Goal: Task Accomplishment & Management: Manage account settings

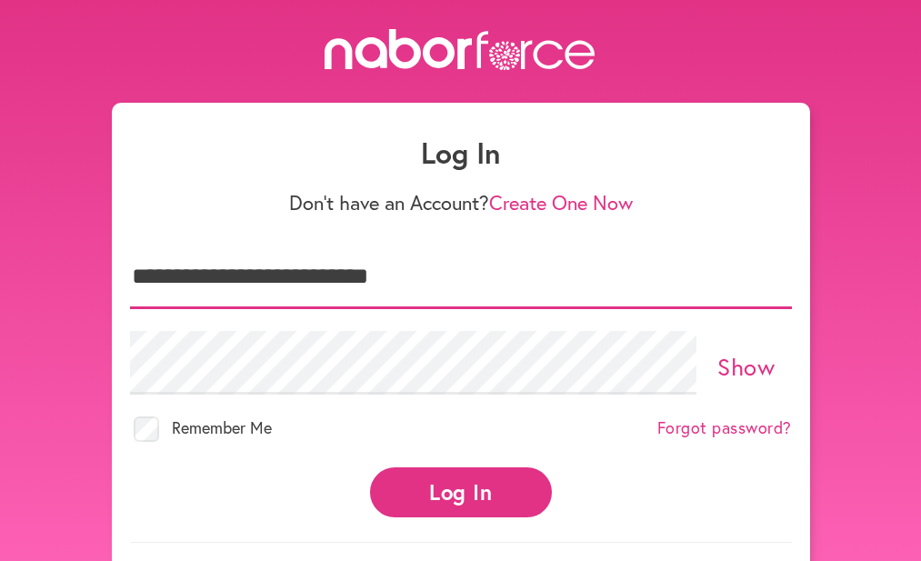
type input "**********"
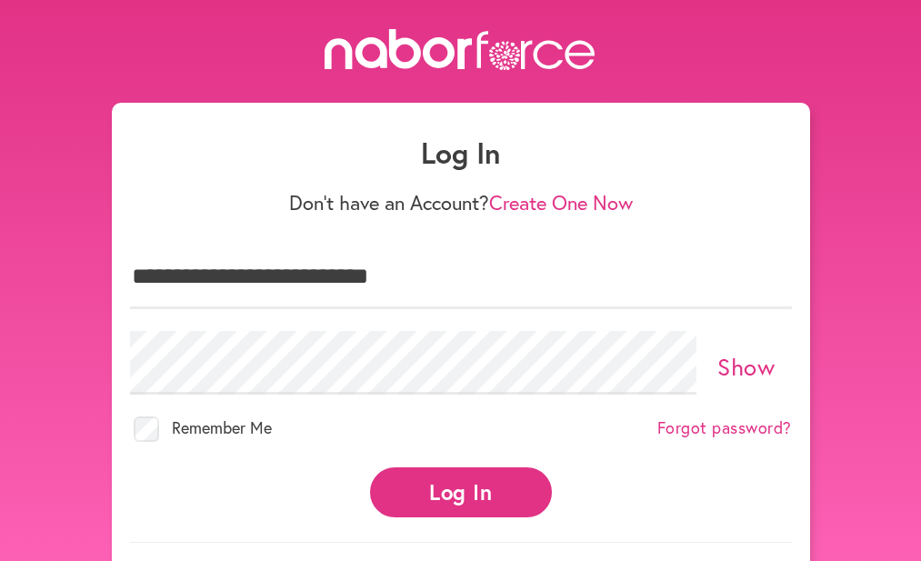
click at [436, 491] on button "Log In" at bounding box center [461, 492] width 182 height 50
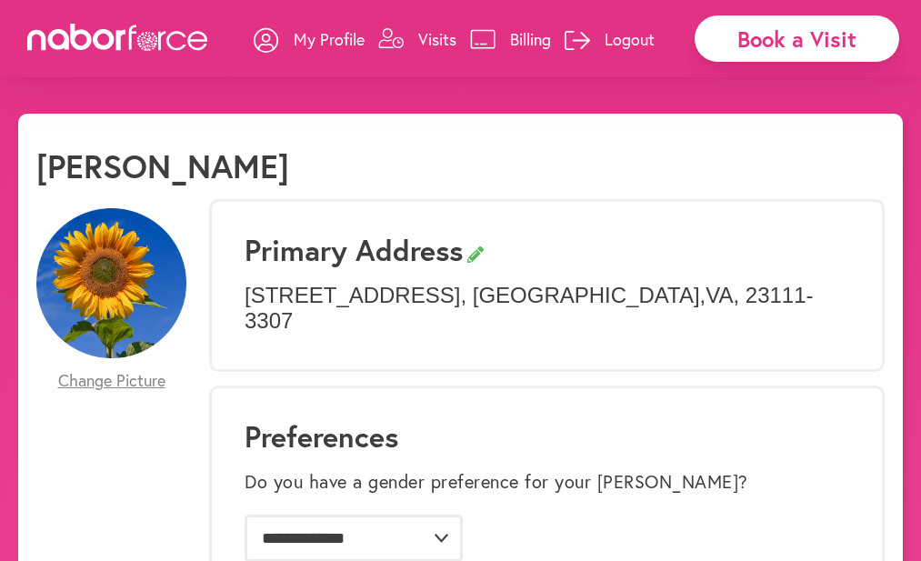
click at [435, 37] on p "Visits" at bounding box center [437, 39] width 38 height 22
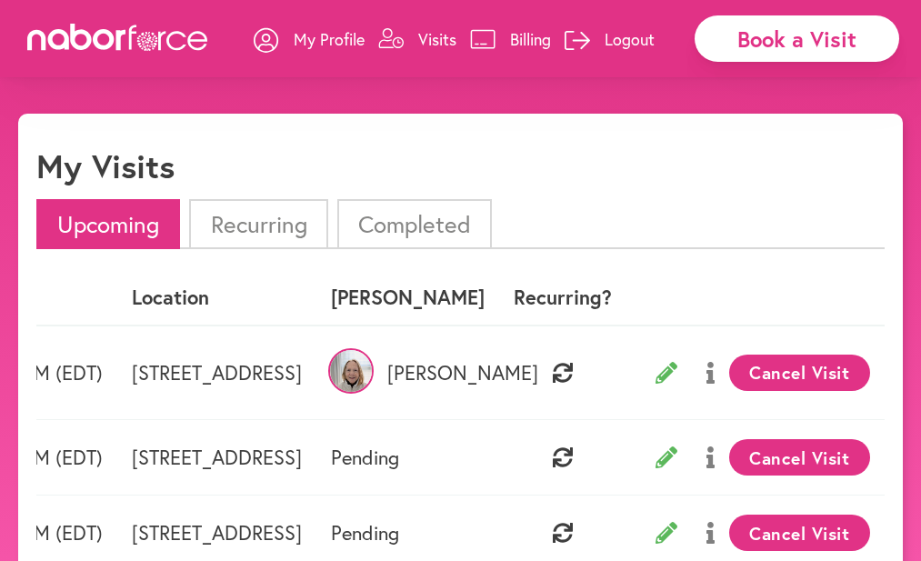
scroll to position [0, 285]
click at [707, 372] on icon at bounding box center [710, 373] width 8 height 22
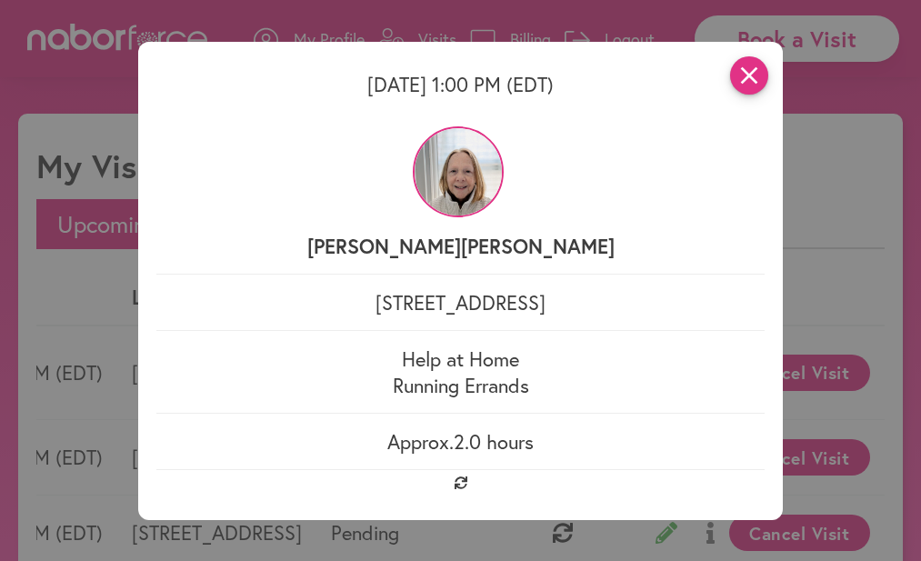
click at [748, 73] on icon "close" at bounding box center [749, 75] width 38 height 38
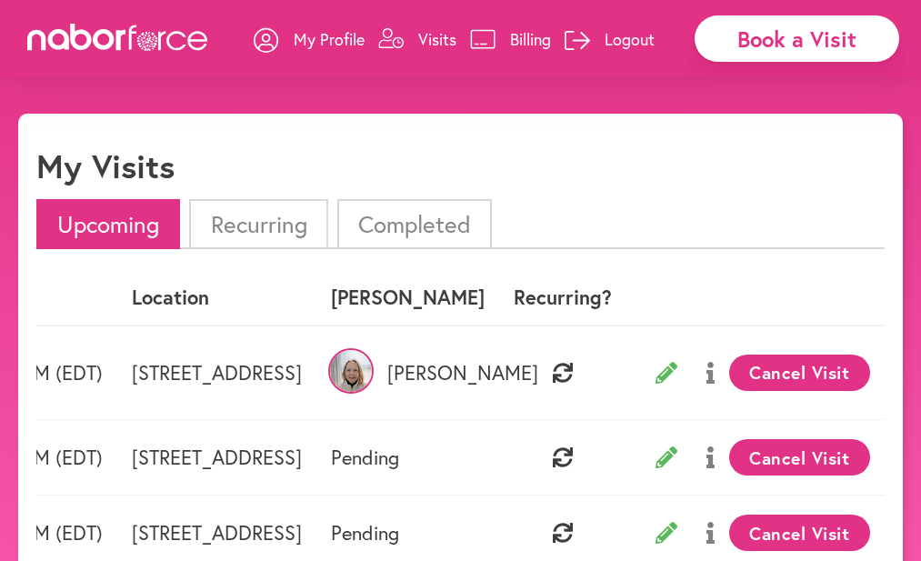
click at [804, 366] on button "Cancel Visit" at bounding box center [799, 373] width 141 height 36
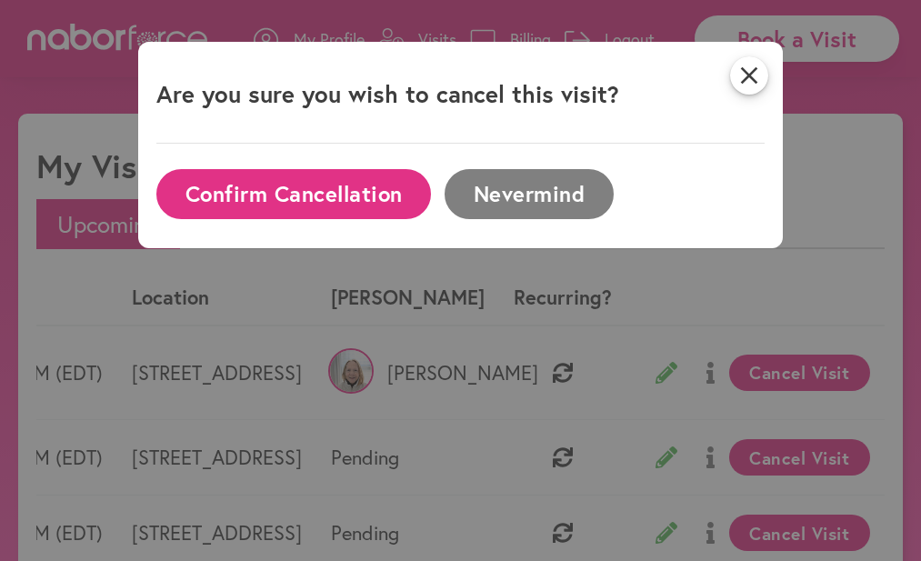
click at [306, 191] on button "Confirm Cancellation" at bounding box center [293, 194] width 275 height 50
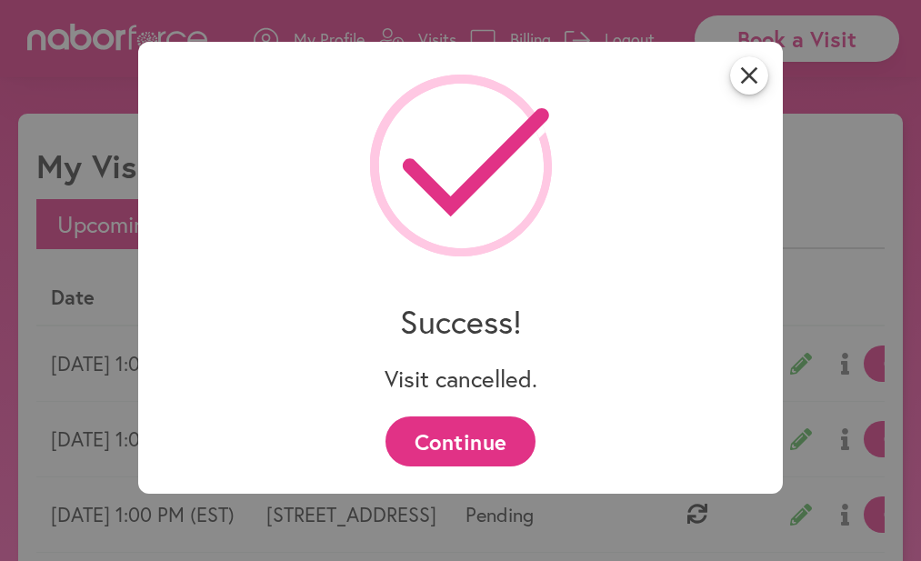
click at [455, 438] on button "Continue" at bounding box center [460, 441] width 150 height 50
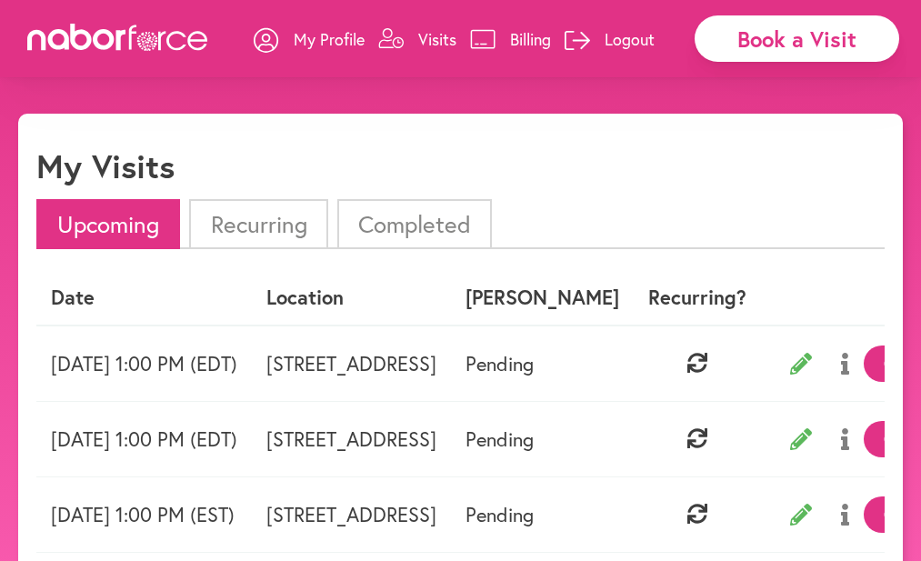
click at [627, 35] on p "Logout" at bounding box center [630, 39] width 50 height 22
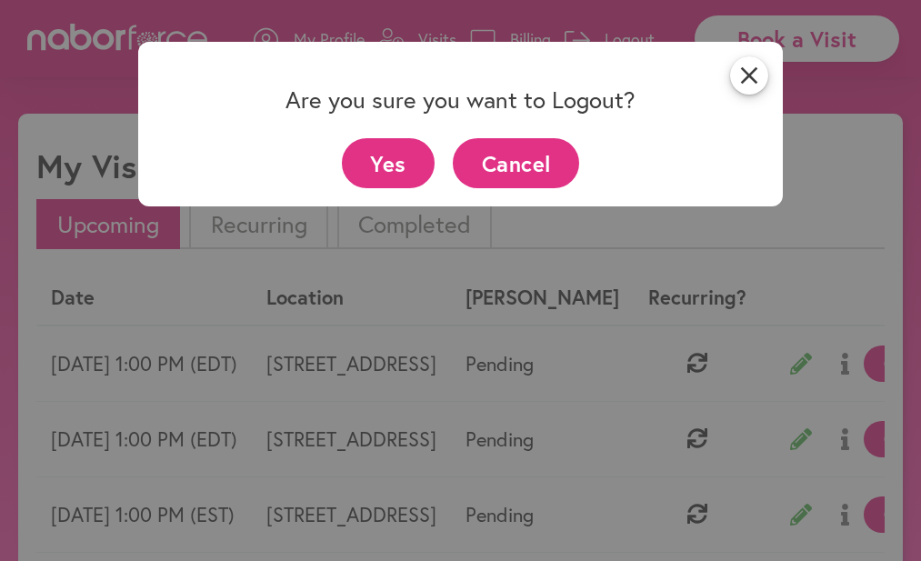
click at [388, 159] on button "Yes" at bounding box center [389, 163] width 94 height 50
